Goal: Communication & Community: Share content

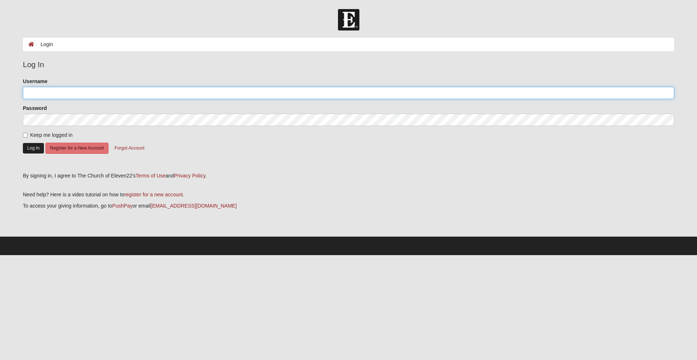
type input "Cheerbarbie1"
click at [31, 147] on button "Log In" at bounding box center [33, 148] width 21 height 11
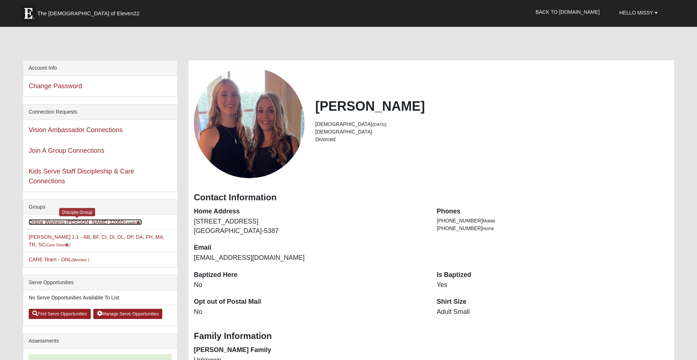
click at [87, 221] on link "Online Womens Freeman 32060 (Leader )" at bounding box center [85, 222] width 113 height 6
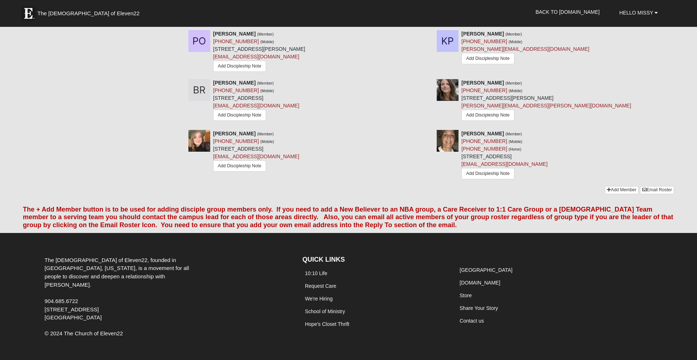
scroll to position [728, 0]
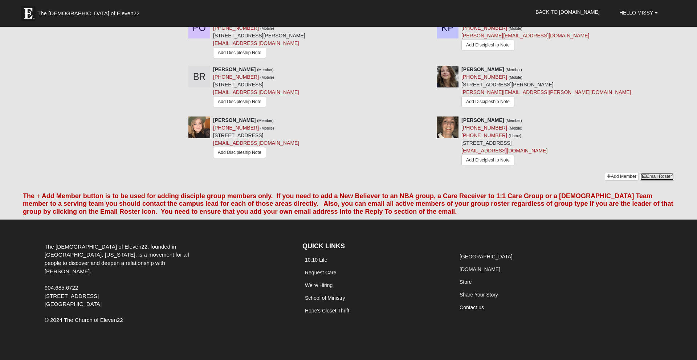
click at [655, 173] on link "Email Roster" at bounding box center [657, 177] width 34 height 8
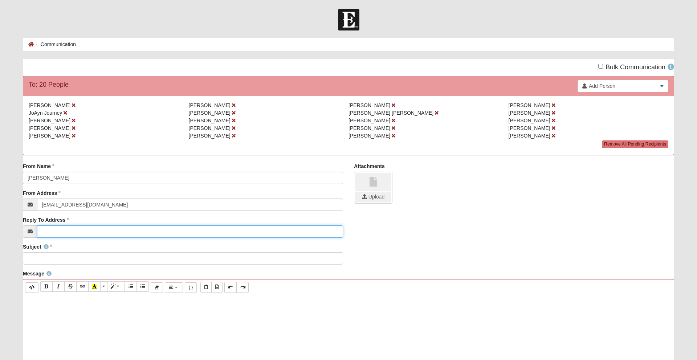
click at [53, 231] on input "Reply To Address" at bounding box center [190, 231] width 306 height 12
type input "[EMAIL_ADDRESS][DOMAIN_NAME]"
click at [58, 256] on input "Subject" at bounding box center [183, 258] width 320 height 12
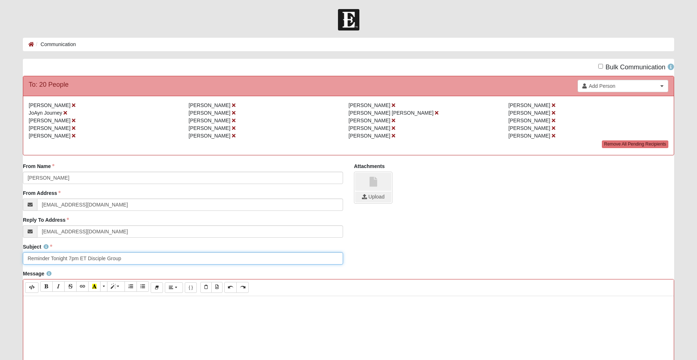
type input "Reminder Tonight 7pm ET Disciple Group"
click at [44, 300] on p at bounding box center [348, 304] width 643 height 8
